Goal: Find contact information: Find contact information

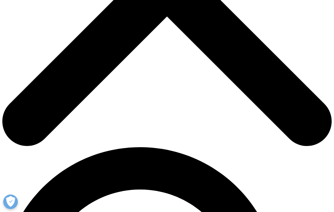
drag, startPoint x: 53, startPoint y: 108, endPoint x: 88, endPoint y: 109, distance: 34.5
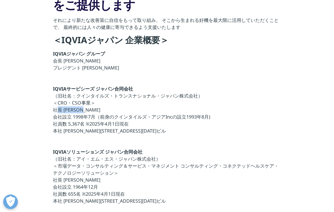
click at [88, 109] on p "IQVIAサービシーズ ジャパン合同会社 （旧社名：クインタイルズ・トランスナショナル・ジャパン株式会社） ＜CRO・CSO事業＞ 社長 [PERSON_NA…" at bounding box center [167, 111] width 228 height 53
copy p "社長 [PERSON_NAME]"
click at [105, 120] on p "IQVIAサービシーズ ジャパン合同会社 （旧社名：クインタイルズ・トランスナショナル・ジャパン株式会社） ＜CRO・CSO事業＞ 社長 [PERSON_NA…" at bounding box center [167, 111] width 228 height 53
drag, startPoint x: 65, startPoint y: 131, endPoint x: 140, endPoint y: 133, distance: 75.1
click at [140, 133] on p "IQVIAサービシーズ ジャパン合同会社 （旧社名：クインタイルズ・トランスナショナル・ジャパン株式会社） ＜CRO・CSO事業＞ 社長 [PERSON_NA…" at bounding box center [167, 111] width 228 height 53
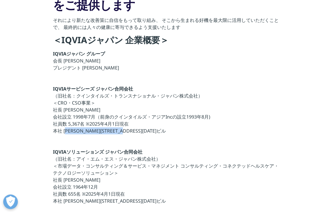
copy p "[PERSON_NAME][GEOGRAPHIC_DATA]高輪[DATE] 京急第1ビル"
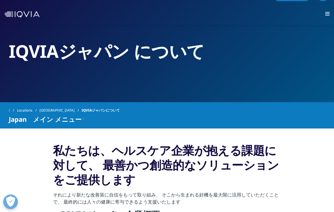
scroll to position [12, 0]
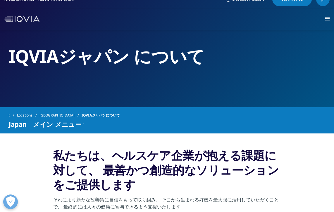
click at [0, 0] on link "事業内容" at bounding box center [0, 0] width 0 height 0
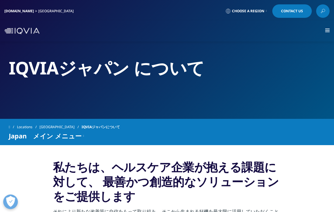
scroll to position [12, 0]
